Goal: Check status

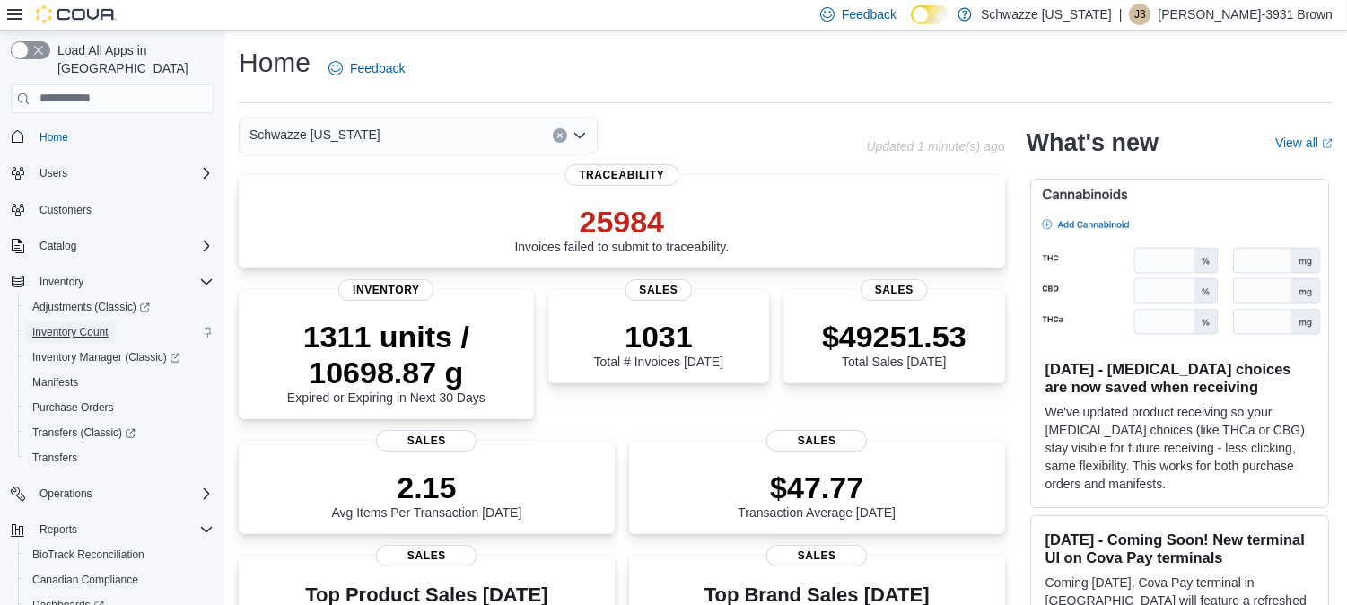
click at [78, 325] on span "Inventory Count" at bounding box center [70, 332] width 76 height 14
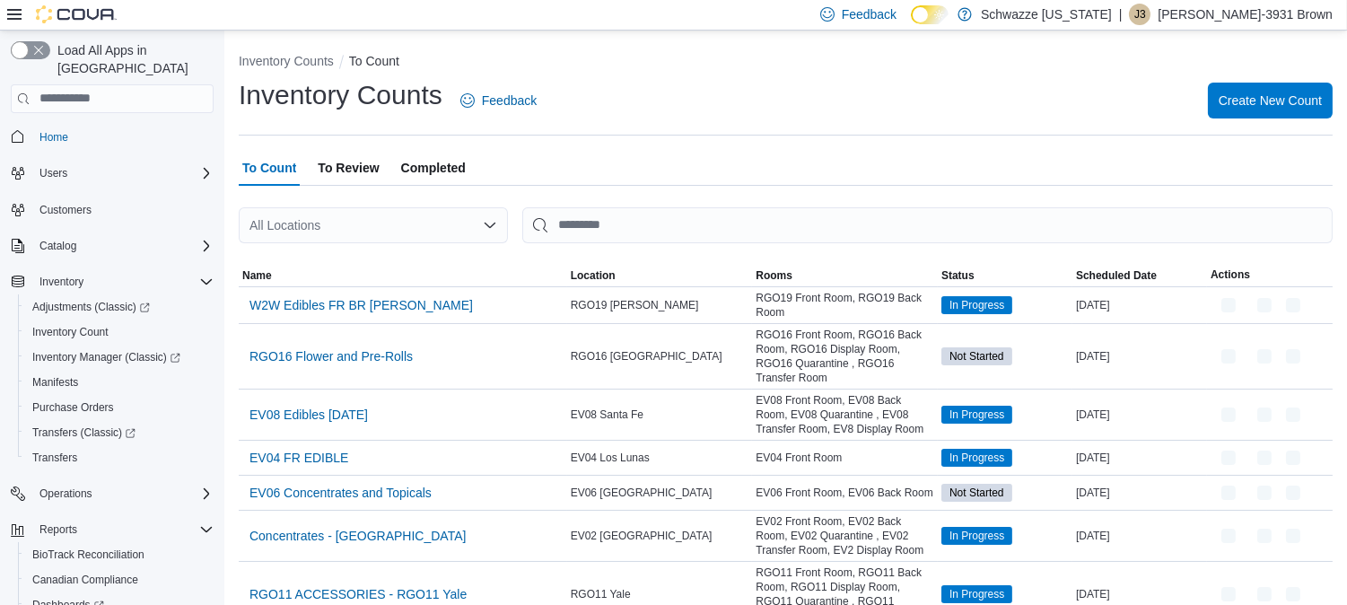
click at [314, 229] on div "All Locations" at bounding box center [373, 225] width 269 height 36
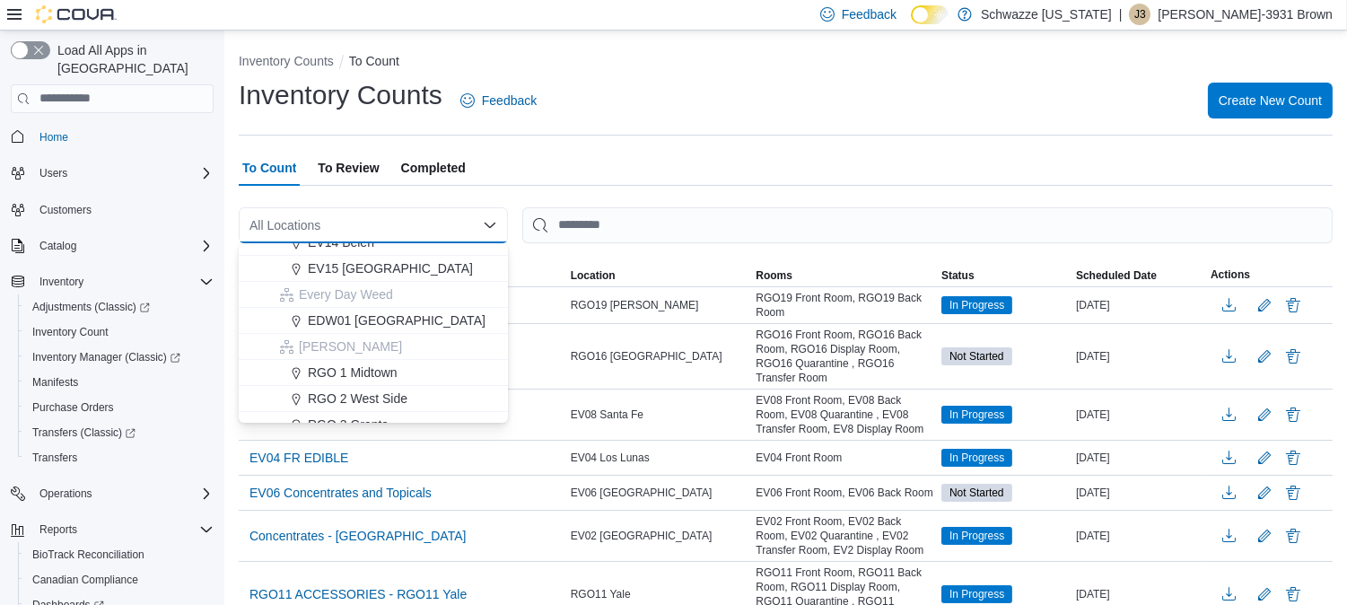
scroll to position [387, 0]
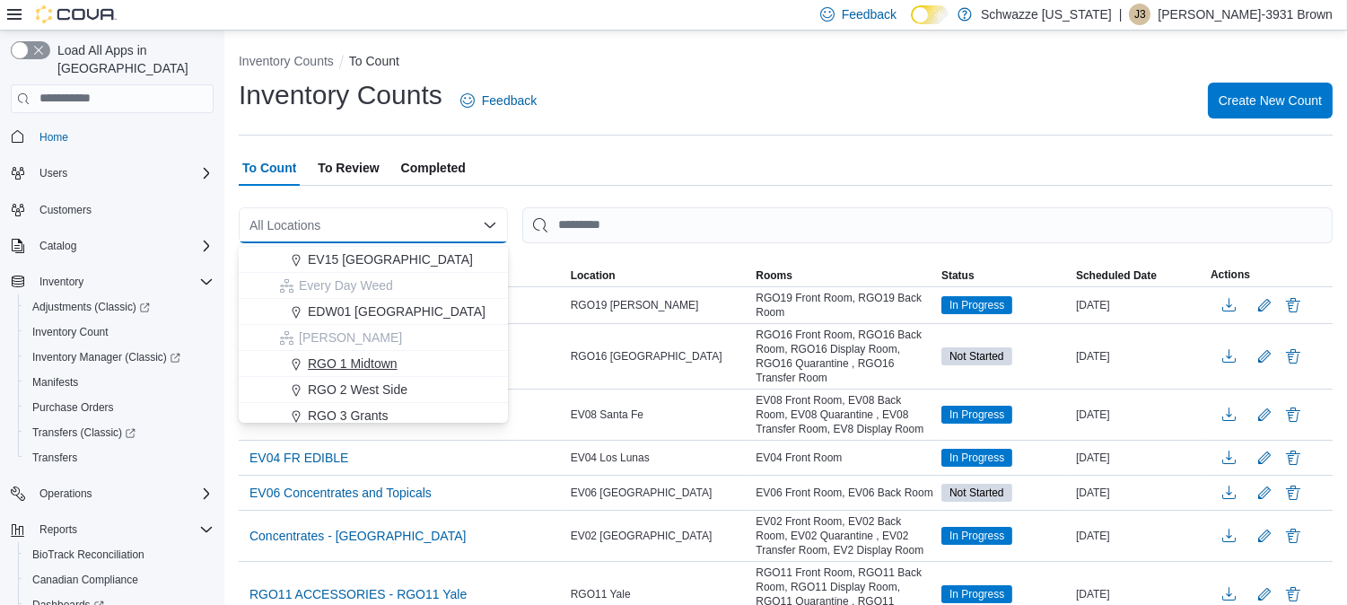
click at [355, 369] on span "RGO 1 Midtown" at bounding box center [353, 364] width 90 height 18
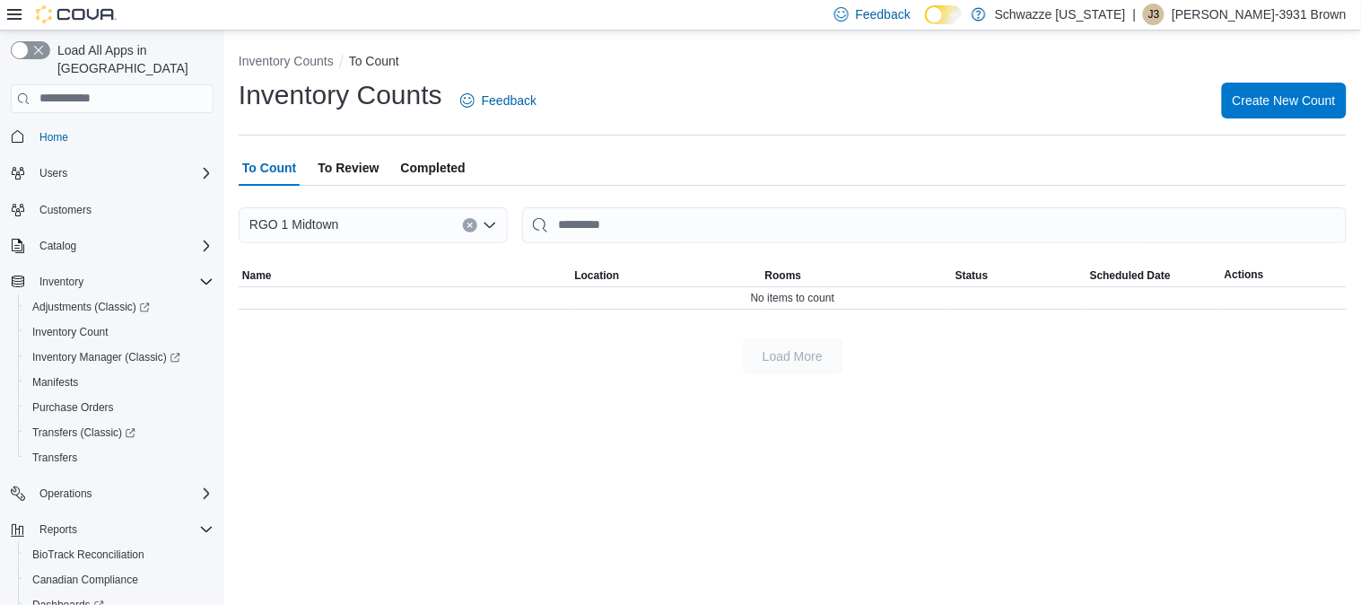
click at [470, 225] on icon "Clear input" at bounding box center [470, 225] width 4 height 4
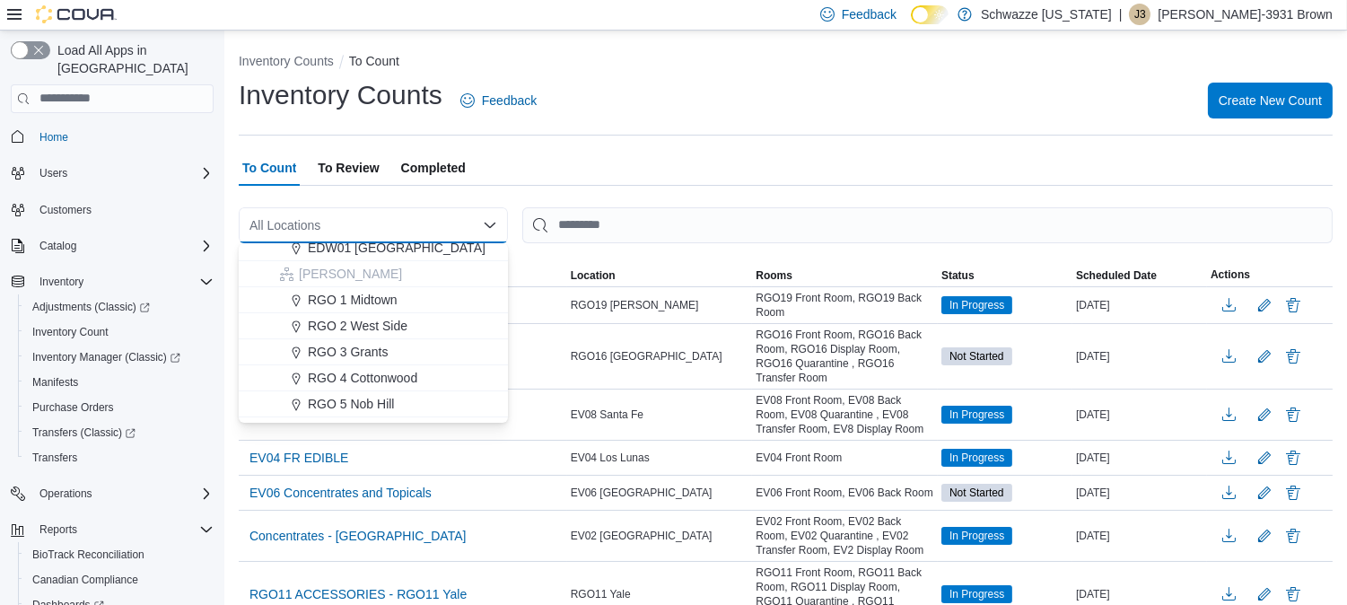
scroll to position [451, 0]
click at [375, 301] on span "RGO 1 Midtown" at bounding box center [353, 299] width 90 height 18
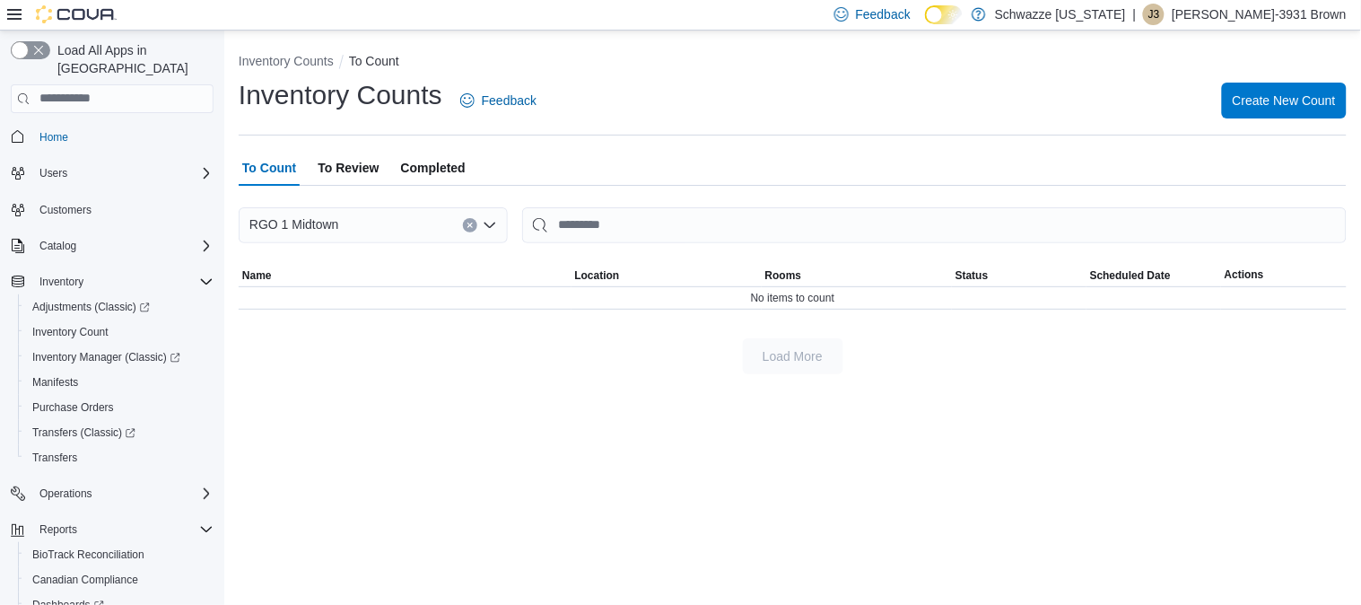
click at [470, 222] on icon "Clear input" at bounding box center [470, 225] width 7 height 7
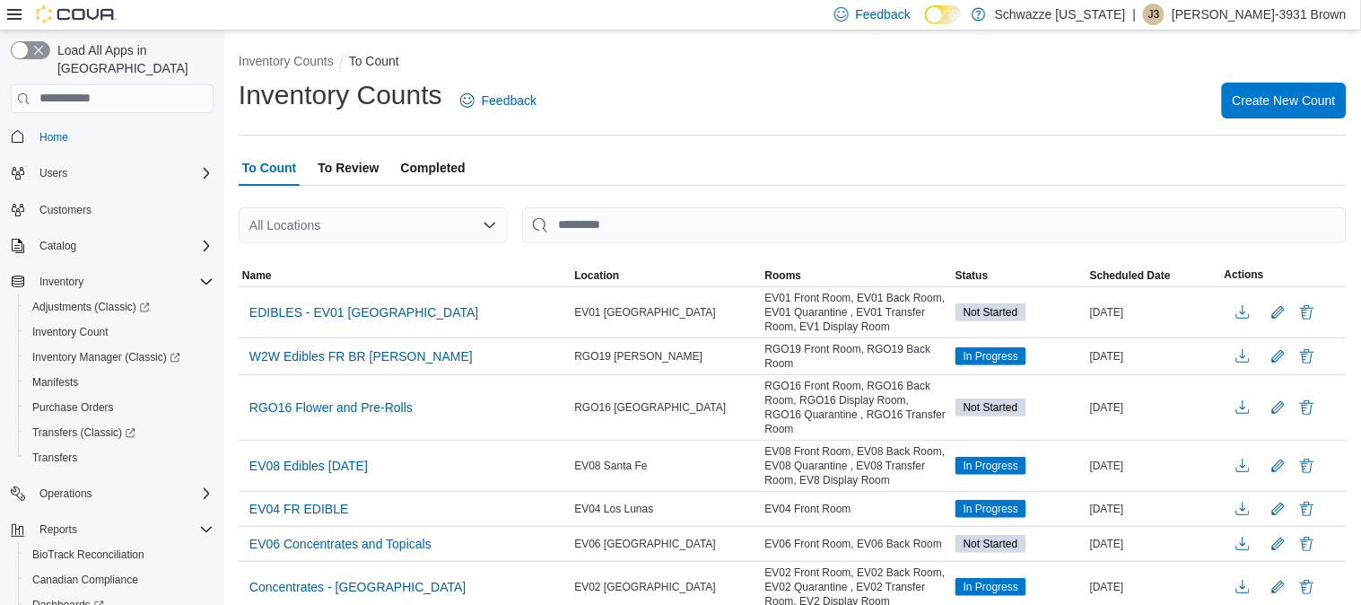
click at [574, 162] on div "To Count To Review Completed" at bounding box center [793, 168] width 1108 height 36
